Goal: Task Accomplishment & Management: Complete application form

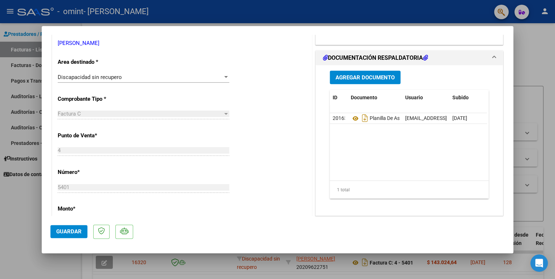
scroll to position [145, 0]
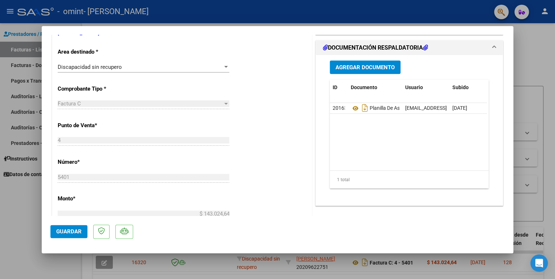
click at [17, 247] on div at bounding box center [277, 139] width 555 height 279
type input "$ 0,00"
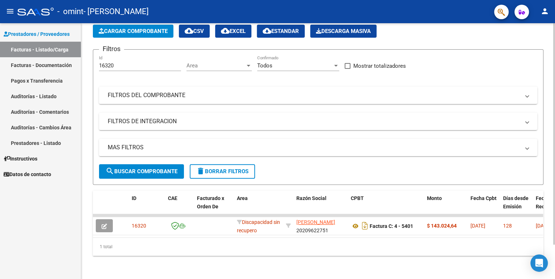
scroll to position [40, 0]
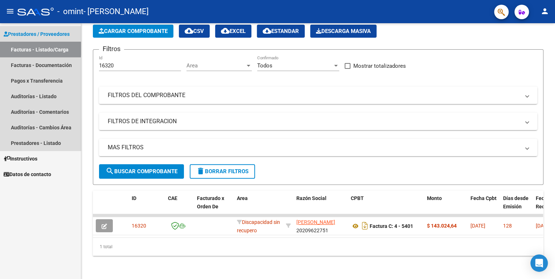
click at [28, 49] on link "Facturas - Listado/Carga" at bounding box center [40, 50] width 81 height 16
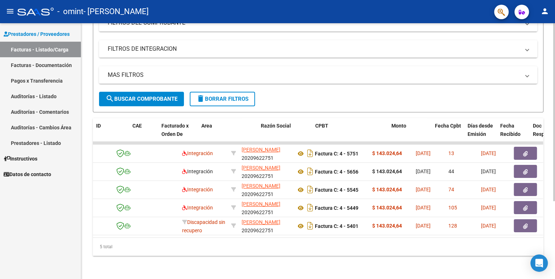
scroll to position [0, 77]
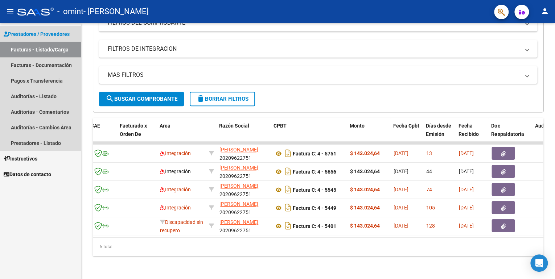
click at [18, 50] on link "Facturas - Listado/Carga" at bounding box center [40, 50] width 81 height 16
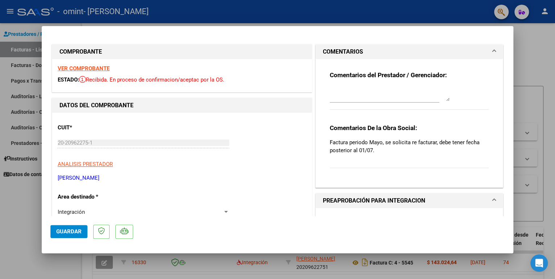
click at [217, 8] on div at bounding box center [277, 139] width 555 height 279
type input "$ 0,00"
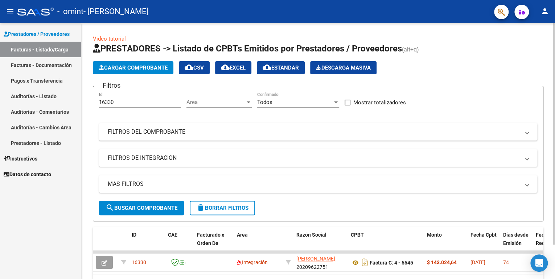
scroll to position [40, 0]
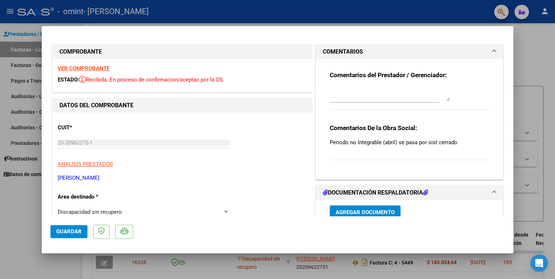
click at [10, 218] on div at bounding box center [277, 139] width 555 height 279
type input "$ 0,00"
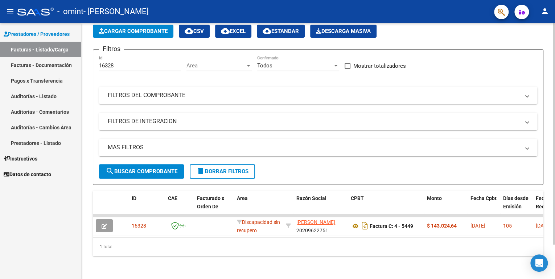
scroll to position [40, 0]
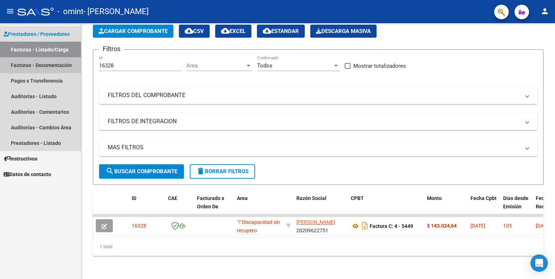
click at [41, 67] on link "Facturas - Documentación" at bounding box center [40, 65] width 81 height 16
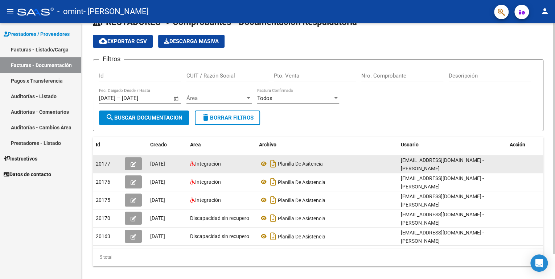
scroll to position [28, 0]
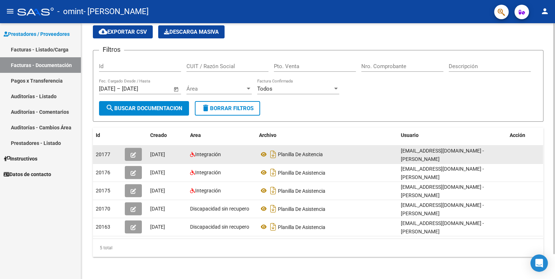
click at [158, 157] on div "[DATE]" at bounding box center [167, 154] width 34 height 8
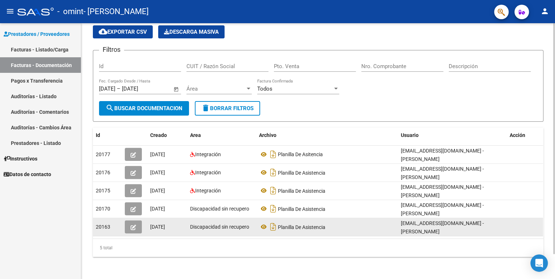
click at [347, 225] on div "Planilla De Asistencia" at bounding box center [327, 227] width 136 height 12
click at [100, 225] on span "20163" at bounding box center [103, 227] width 15 height 6
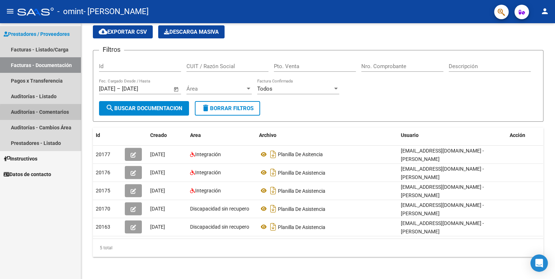
click at [59, 114] on link "Auditorías - Comentarios" at bounding box center [40, 112] width 81 height 16
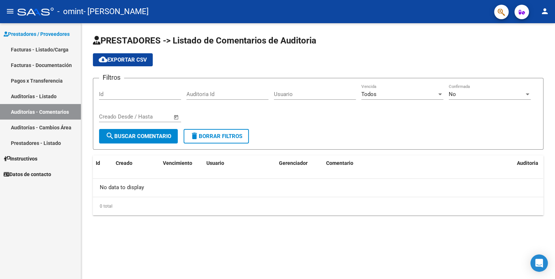
click at [50, 53] on link "Facturas - Listado/Carga" at bounding box center [40, 50] width 81 height 16
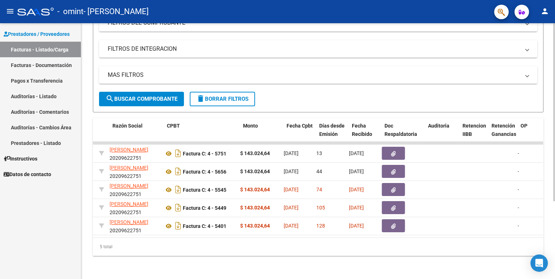
scroll to position [0, 184]
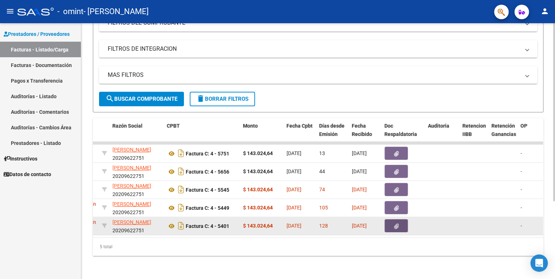
click at [397, 224] on icon "button" at bounding box center [396, 226] width 5 height 5
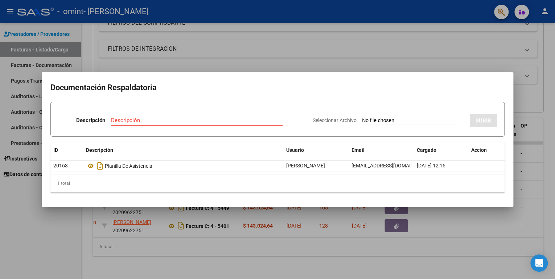
click at [22, 244] on div at bounding box center [277, 139] width 555 height 279
